Goal: Information Seeking & Learning: Check status

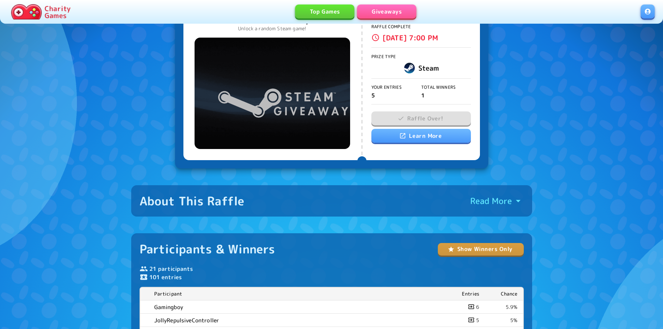
scroll to position [139, 0]
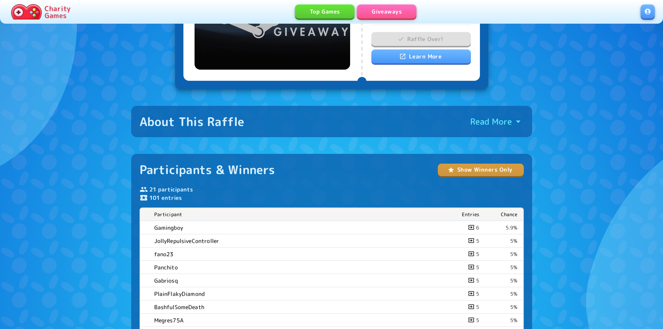
click at [489, 170] on button "Show Winners Only" at bounding box center [481, 170] width 86 height 13
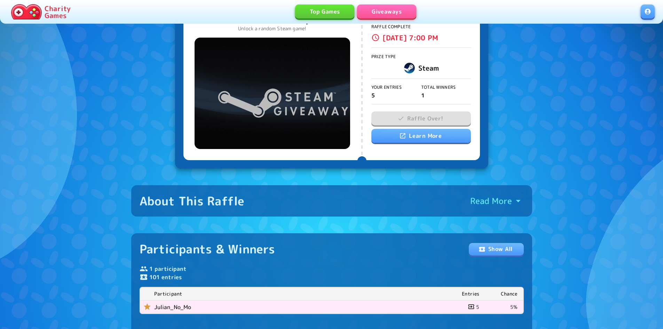
scroll to position [55, 0]
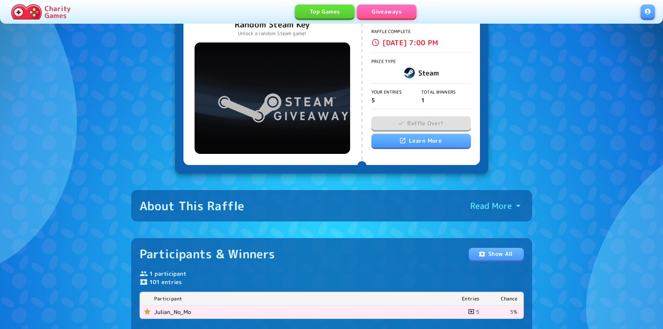
click at [649, 12] on link at bounding box center [648, 12] width 14 height 14
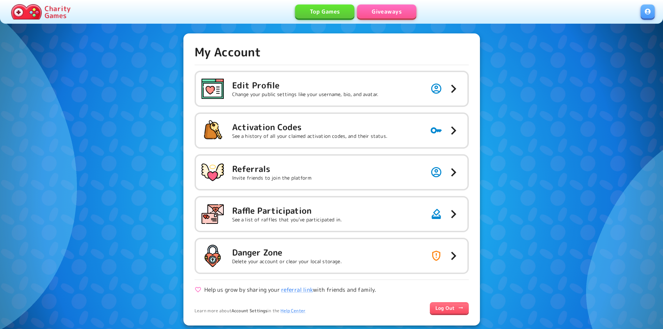
click at [380, 11] on link "Giveaways" at bounding box center [386, 12] width 59 height 14
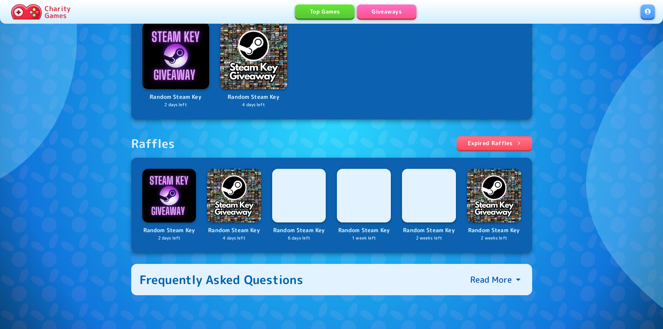
scroll to position [188, 0]
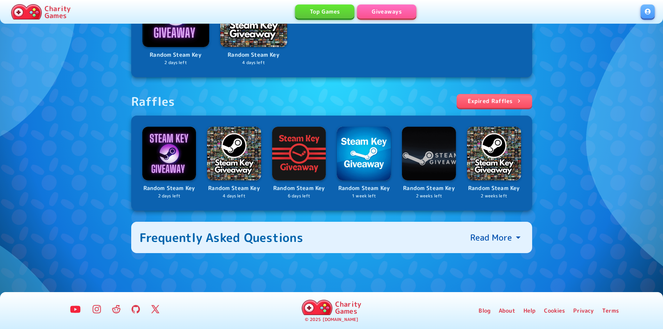
click at [649, 12] on link at bounding box center [648, 12] width 14 height 14
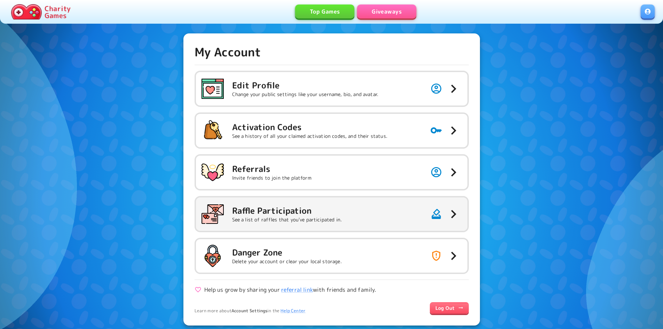
click at [275, 213] on h5 "Raffle Participation" at bounding box center [287, 210] width 110 height 11
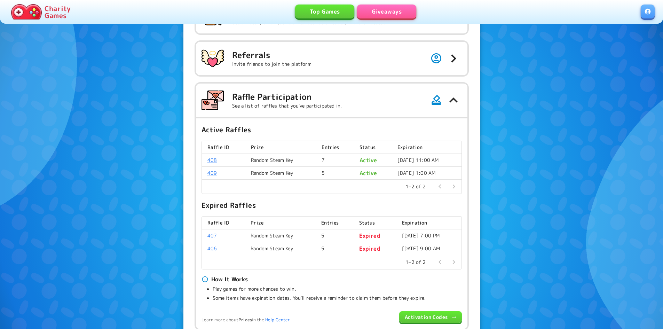
scroll to position [174, 0]
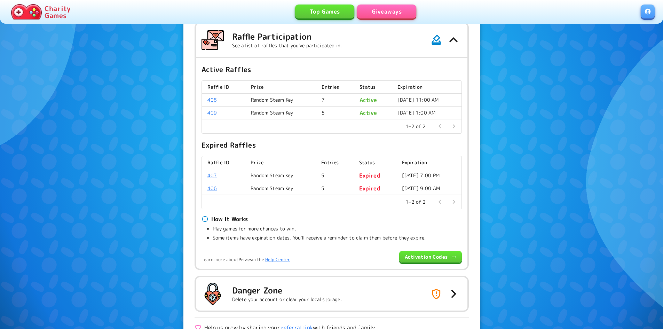
click at [414, 256] on link "Activation Codes" at bounding box center [430, 256] width 62 height 11
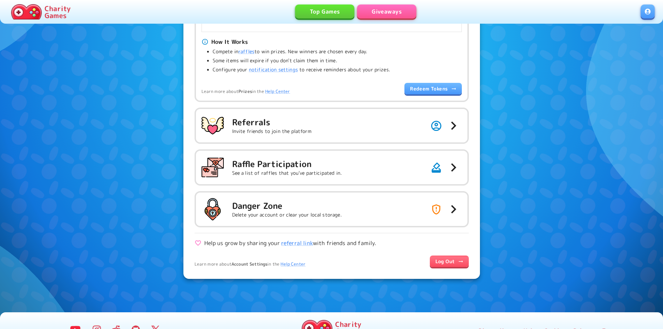
scroll to position [288, 0]
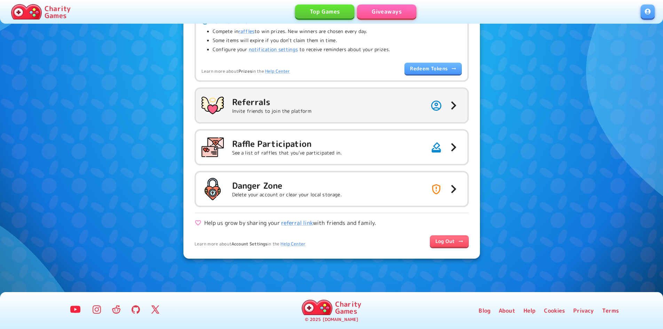
click at [338, 113] on button "Referrals Invite friends to join the platform" at bounding box center [331, 105] width 271 height 33
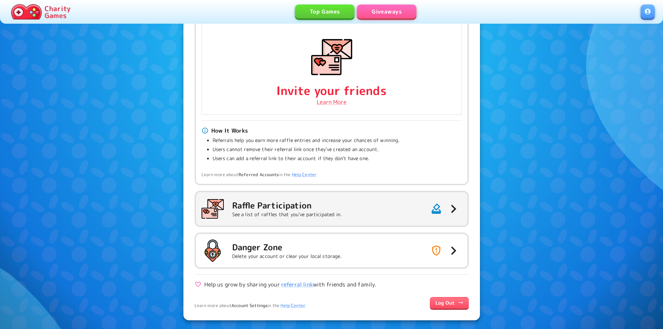
click at [331, 209] on h5 "Raffle Participation" at bounding box center [287, 205] width 110 height 11
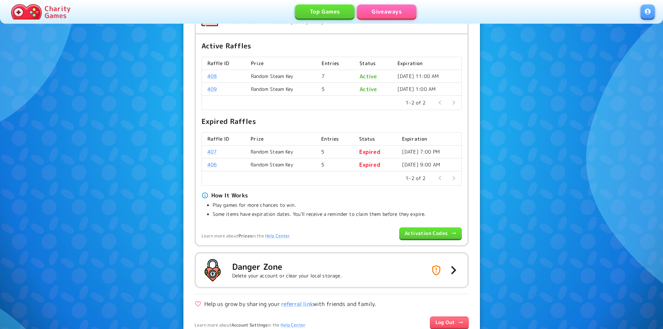
scroll to position [174, 0]
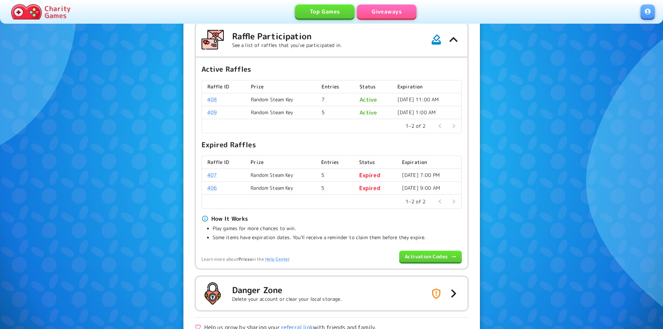
click at [380, 15] on link "Giveaways" at bounding box center [386, 12] width 59 height 14
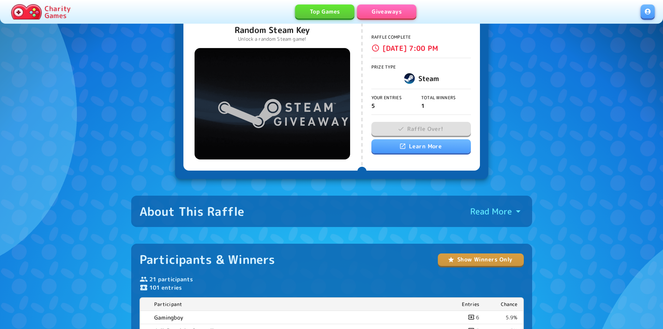
scroll to position [104, 0]
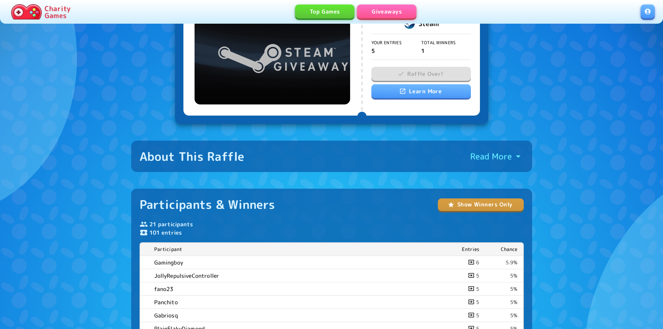
click at [504, 206] on button "Show Winners Only" at bounding box center [481, 204] width 86 height 13
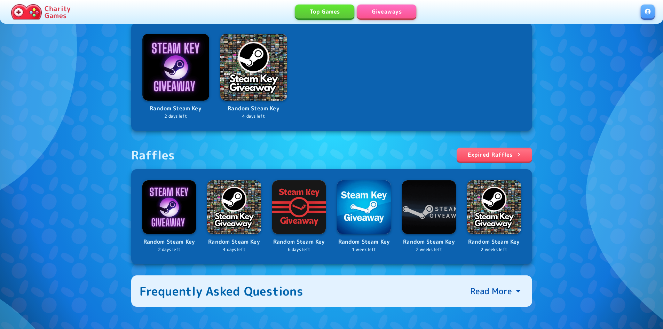
scroll to position [139, 0]
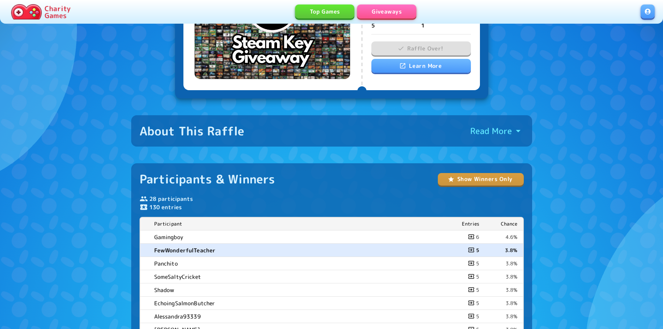
scroll to position [209, 0]
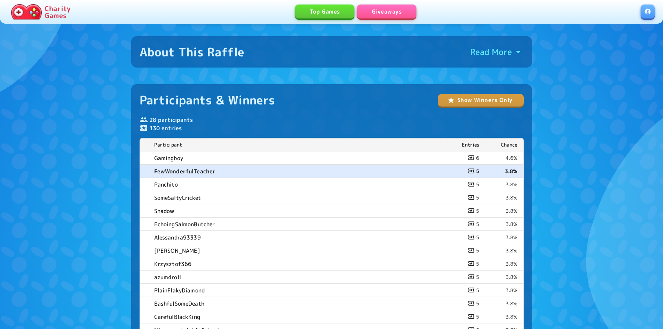
click at [494, 101] on button "Show Winners Only" at bounding box center [481, 100] width 86 height 13
